Goal: Find specific page/section: Find specific page/section

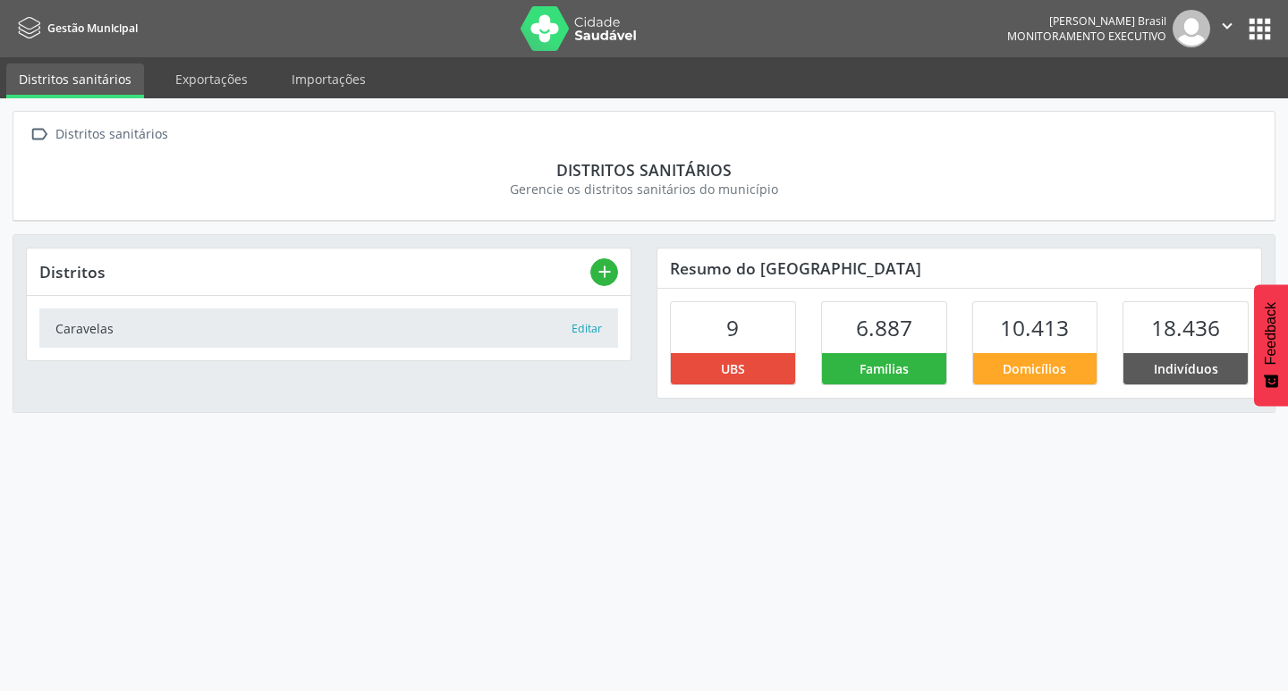
click at [1252, 32] on button "apps" at bounding box center [1259, 28] width 31 height 31
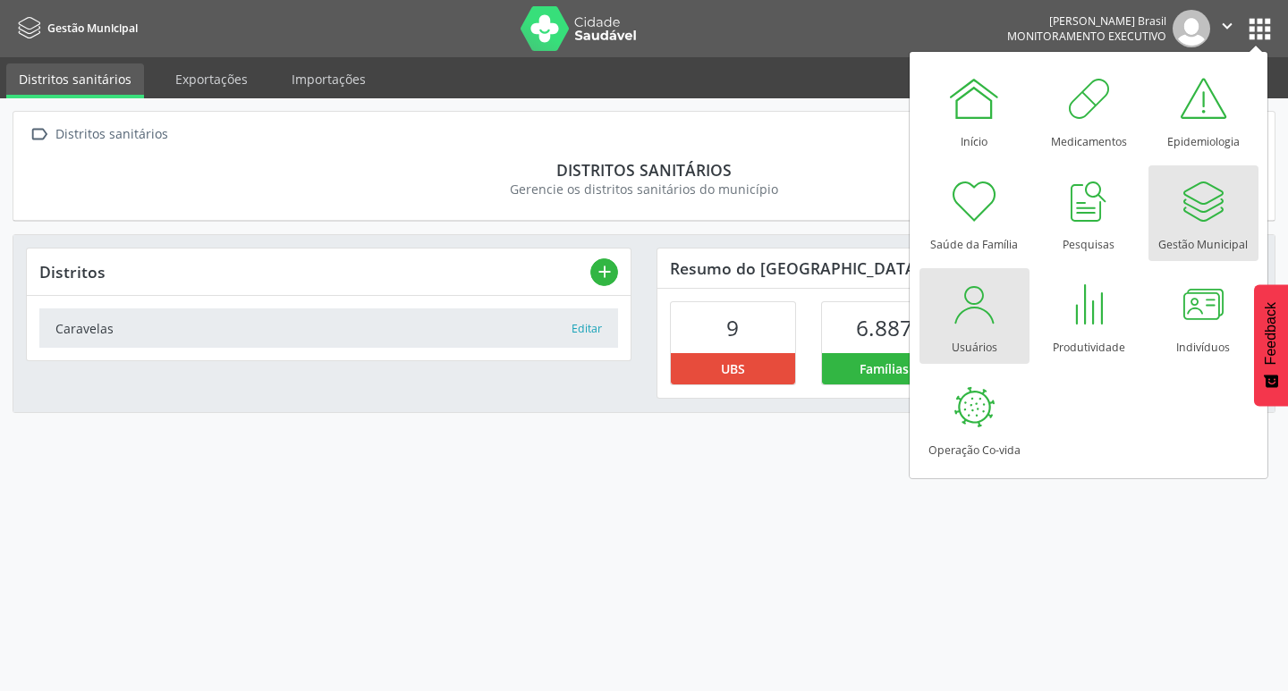
click at [977, 324] on div at bounding box center [974, 304] width 54 height 54
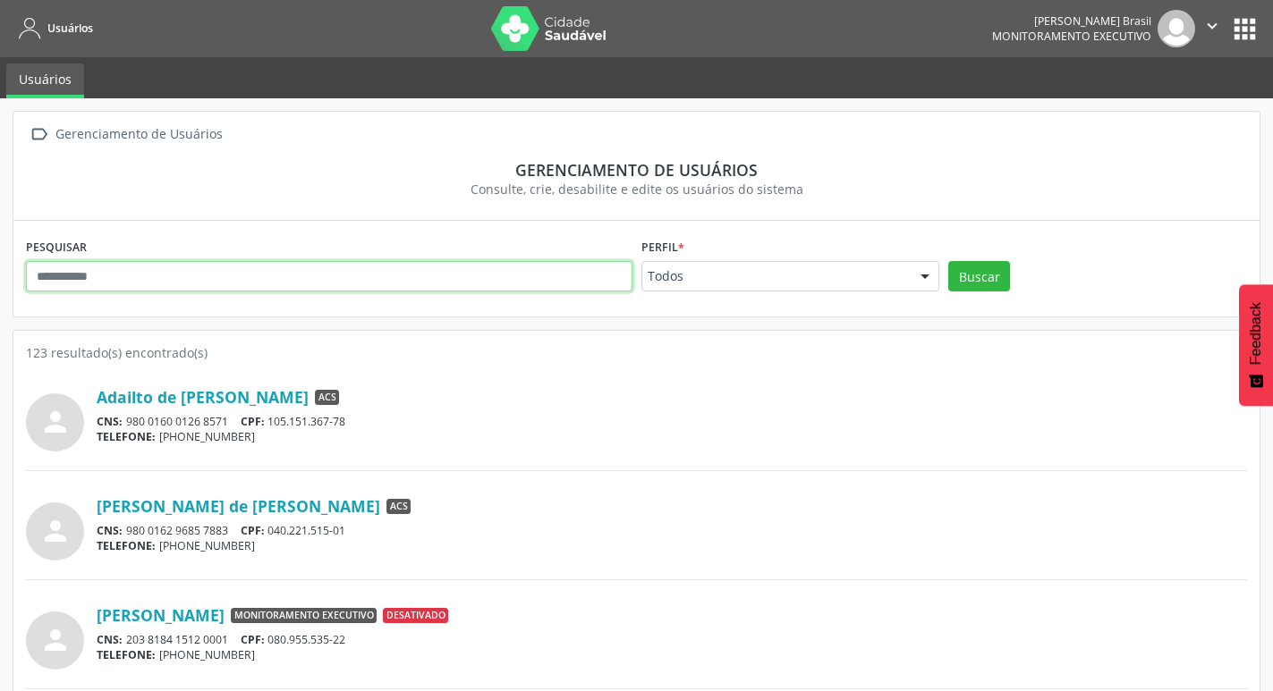
click at [178, 278] on input "text" at bounding box center [329, 276] width 606 height 30
type input "*"
type input "********"
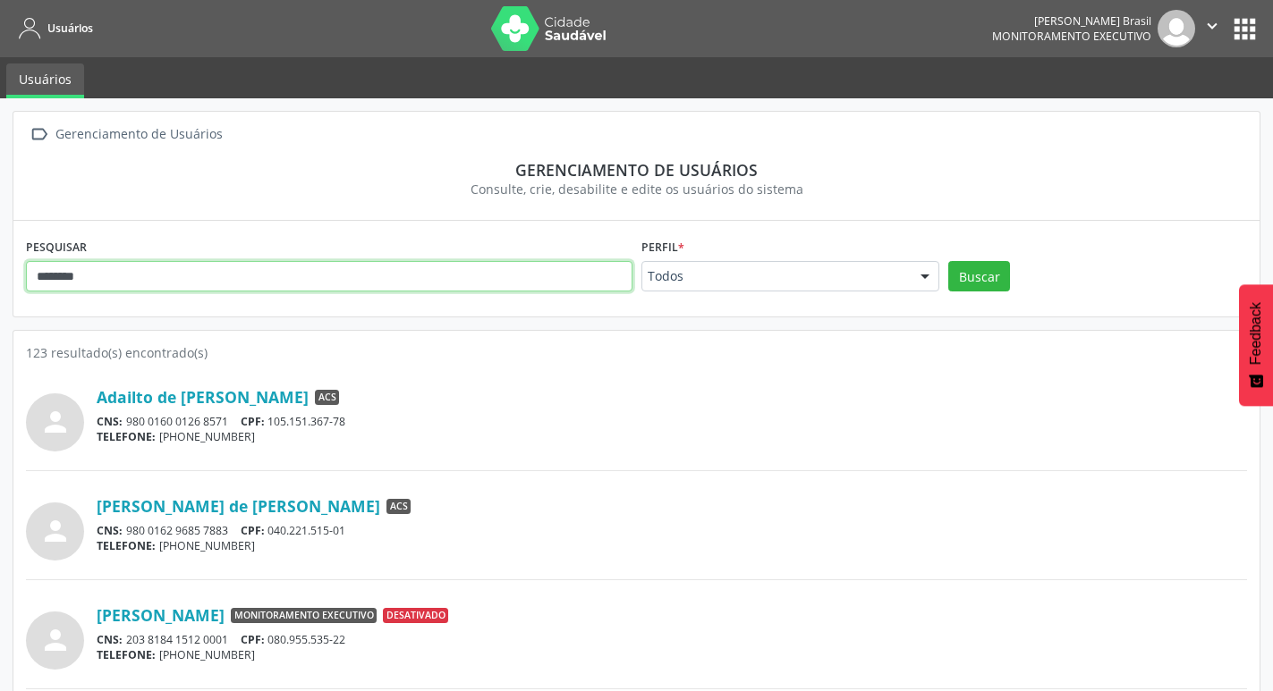
click at [948, 261] on button "Buscar" at bounding box center [979, 276] width 62 height 30
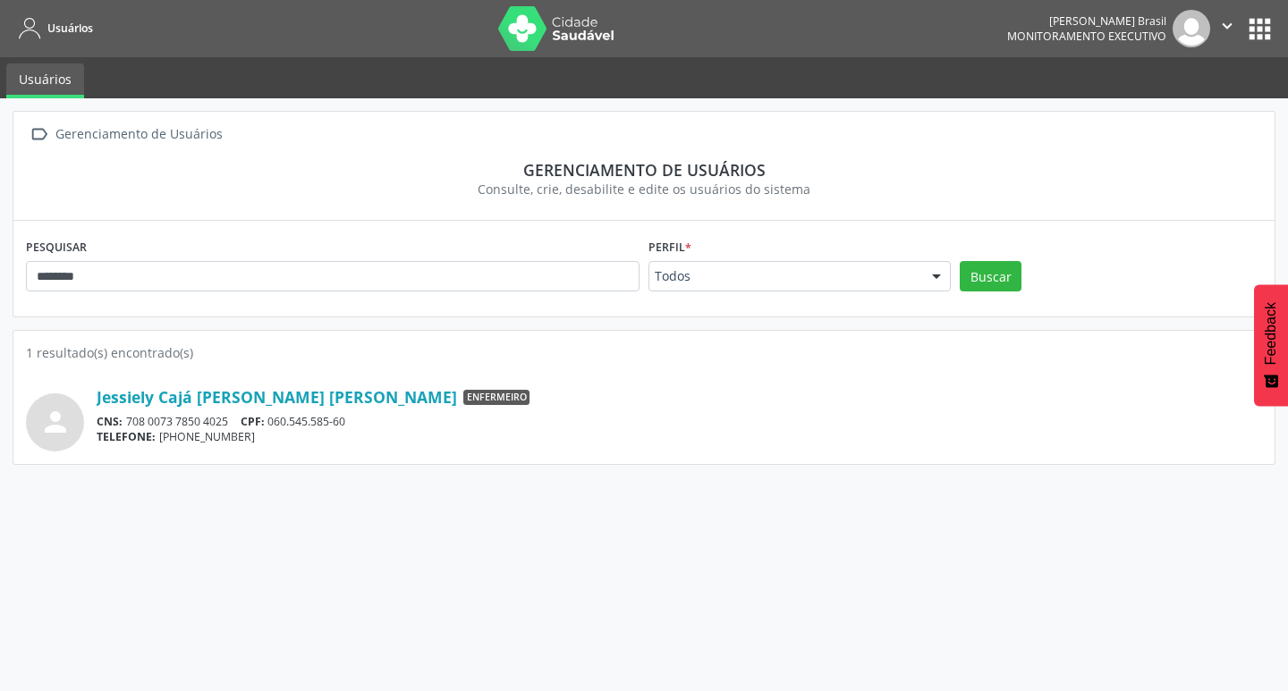
click at [356, 407] on div "Jessiely Cajá [PERSON_NAME] [PERSON_NAME] Enfermeiro" at bounding box center [679, 397] width 1165 height 20
click at [239, 397] on link "Jessiely Cajá [PERSON_NAME] [PERSON_NAME]" at bounding box center [277, 397] width 360 height 20
click at [1225, 21] on icon "" at bounding box center [1227, 26] width 20 height 20
click at [1156, 115] on link "Sair" at bounding box center [1181, 109] width 123 height 25
